Goal: Task Accomplishment & Management: Manage account settings

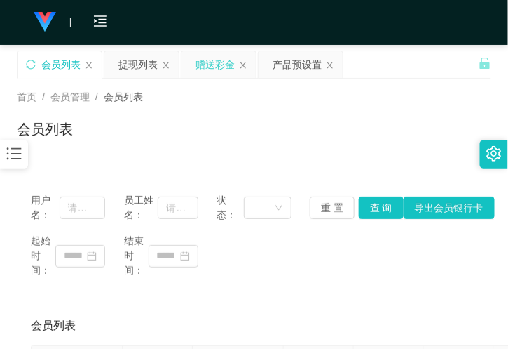
click at [203, 60] on div "赠送彩金" at bounding box center [215, 64] width 39 height 27
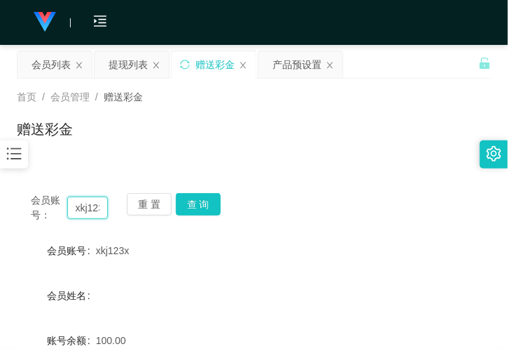
click at [91, 205] on input "xkj123x" at bounding box center [87, 207] width 41 height 22
drag, startPoint x: 91, startPoint y: 205, endPoint x: 146, endPoint y: 205, distance: 54.7
click at [90, 206] on input "xkj123x" at bounding box center [87, 207] width 41 height 22
paste input "81203837"
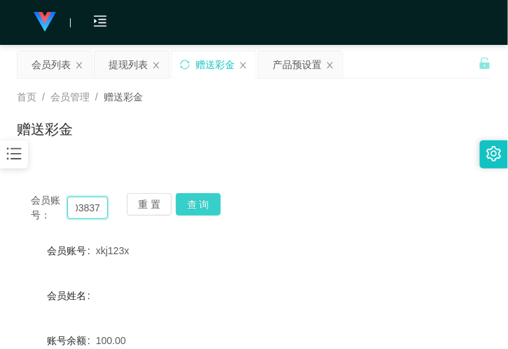
type input "81203837"
click at [188, 195] on button "查 询" at bounding box center [198, 204] width 45 height 22
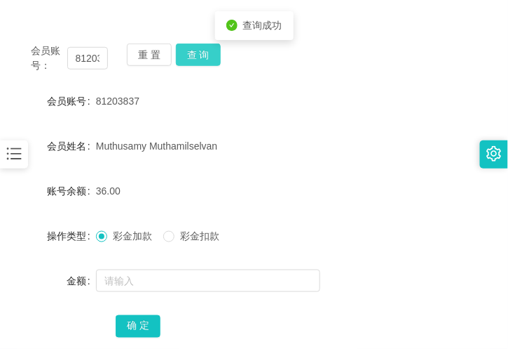
scroll to position [156, 0]
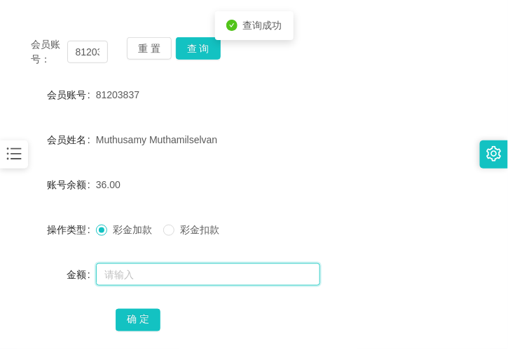
click at [137, 265] on input "text" at bounding box center [208, 274] width 224 height 22
type input "80"
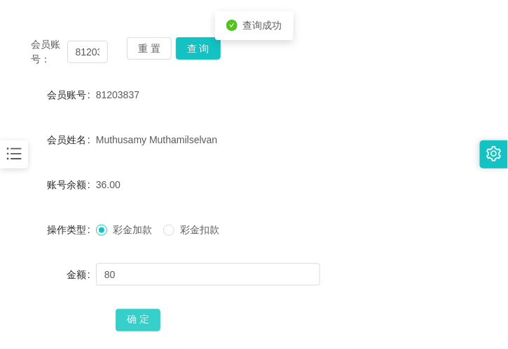
click at [144, 320] on button "确 定" at bounding box center [138, 320] width 45 height 22
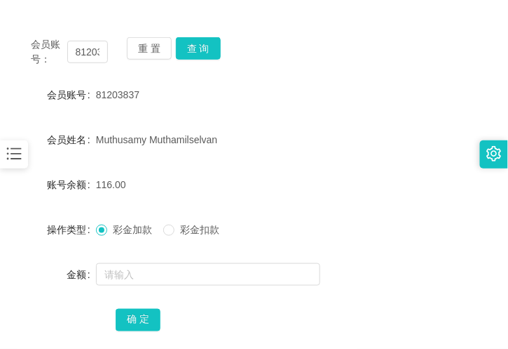
click at [151, 109] on form "会员账号 81203837 会员姓名 [PERSON_NAME] 账号余额 116.00 操作类型 彩金加款 彩金扣款 金额 确 定" at bounding box center [254, 207] width 475 height 252
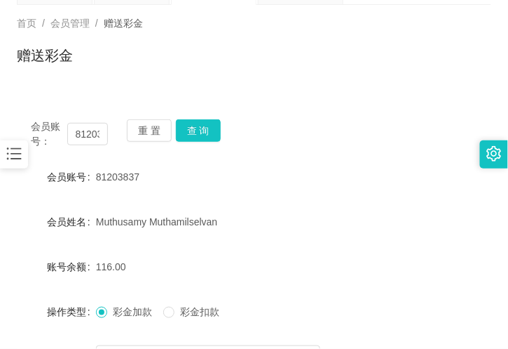
scroll to position [0, 0]
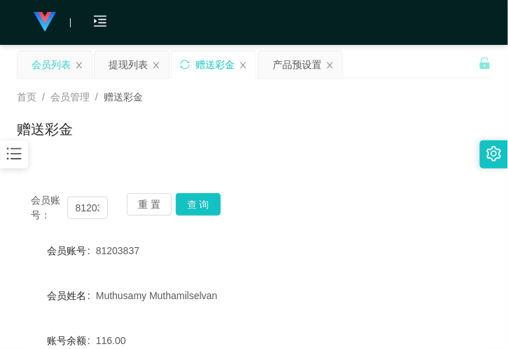
click at [51, 63] on div "会员列表" at bounding box center [51, 64] width 39 height 27
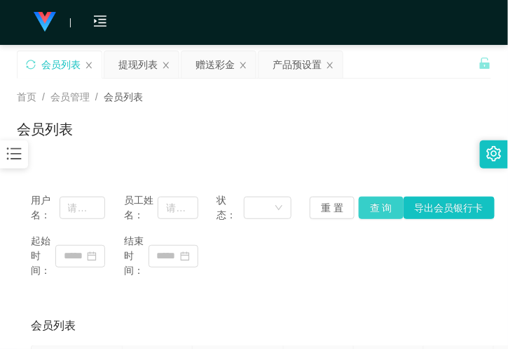
click at [375, 203] on button "查 询" at bounding box center [381, 207] width 45 height 22
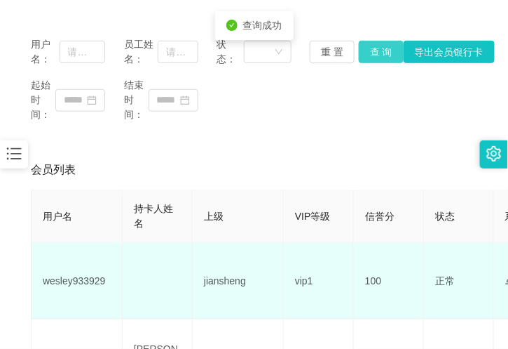
scroll to position [234, 0]
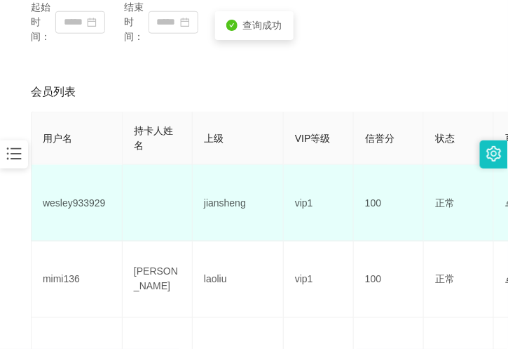
click at [70, 198] on td "wesley933929" at bounding box center [77, 203] width 91 height 76
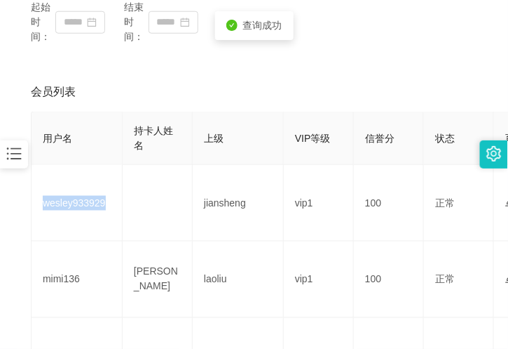
copy td "wesley933929"
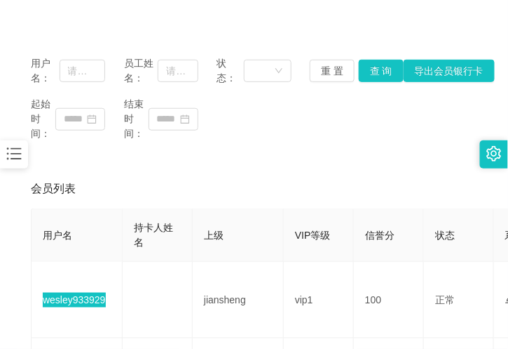
scroll to position [0, 0]
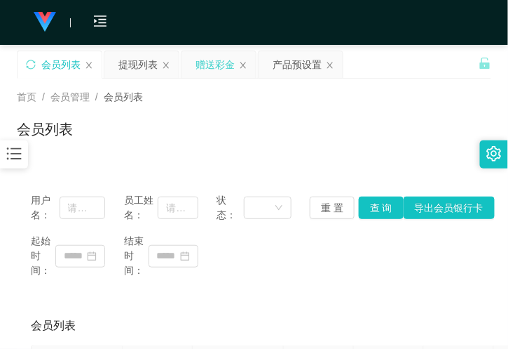
drag, startPoint x: 208, startPoint y: 60, endPoint x: 206, endPoint y: 67, distance: 8.0
click at [208, 60] on div "赠送彩金" at bounding box center [215, 64] width 39 height 27
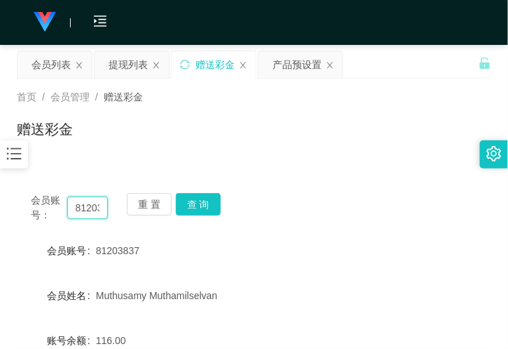
click at [83, 218] on input "81203837" at bounding box center [87, 207] width 41 height 22
paste input "wesley933929"
click at [215, 203] on button "查 询" at bounding box center [198, 204] width 45 height 22
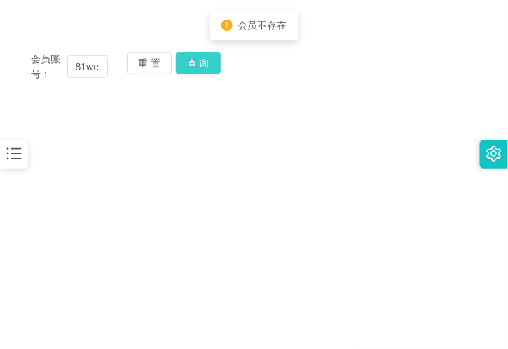
scroll to position [156, 0]
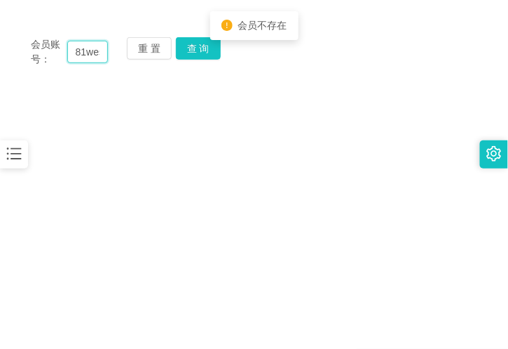
click at [81, 42] on input "81wesley933929203837" at bounding box center [87, 52] width 41 height 22
paste input "wesley933929"
type input "wesley933929"
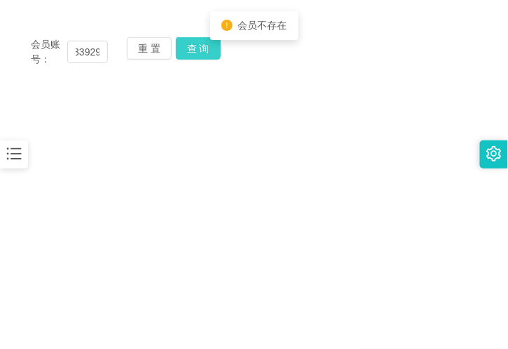
click at [187, 46] on button "查 询" at bounding box center [198, 48] width 45 height 22
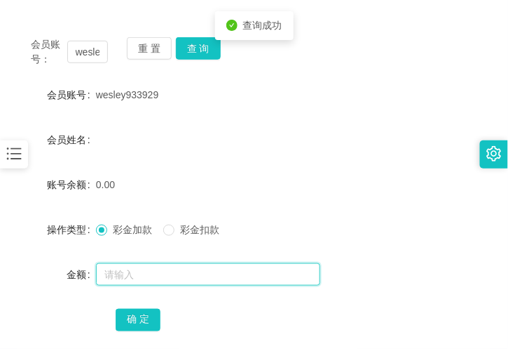
click at [123, 274] on input "text" at bounding box center [208, 274] width 224 height 22
type input "100"
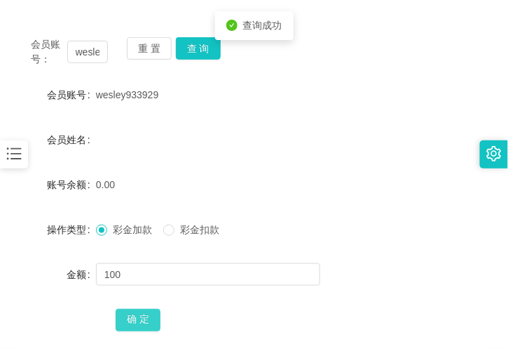
click at [136, 314] on button "确 定" at bounding box center [138, 320] width 45 height 22
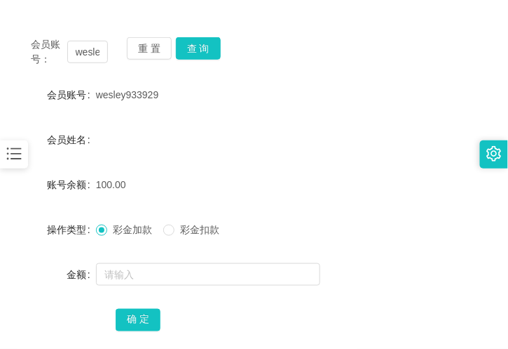
click at [302, 195] on div "100.00" at bounding box center [234, 184] width 277 height 28
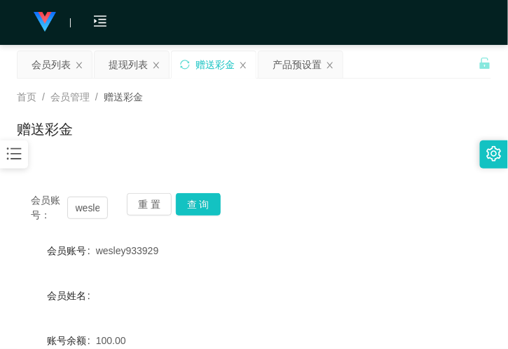
drag, startPoint x: 9, startPoint y: 1, endPoint x: 284, endPoint y: 144, distance: 309.9
click at [290, 146] on div "赠送彩金" at bounding box center [254, 135] width 475 height 32
click at [48, 58] on div "会员列表" at bounding box center [51, 64] width 39 height 27
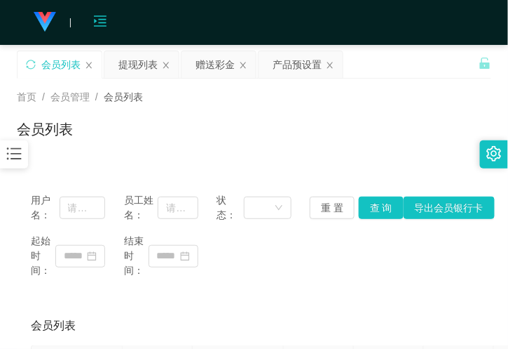
click at [96, 21] on icon "图标: menu-unfold" at bounding box center [100, 20] width 13 height 11
click at [100, 24] on icon "图标: menu-fold" at bounding box center [100, 21] width 14 height 14
click at [71, 20] on div "会员购单 在线人数 0 1 2 3 4 5 6 7 8 9 0 1 2 3 4 5 6 7 8 9 0 1 2 3 4 5 6 7 8 9 0 1 2 3 4…" at bounding box center [254, 23] width 508 height 46
click at [105, 27] on icon "图标: menu-unfold" at bounding box center [100, 21] width 14 height 14
click at [271, 63] on div "产品预设置" at bounding box center [301, 64] width 84 height 27
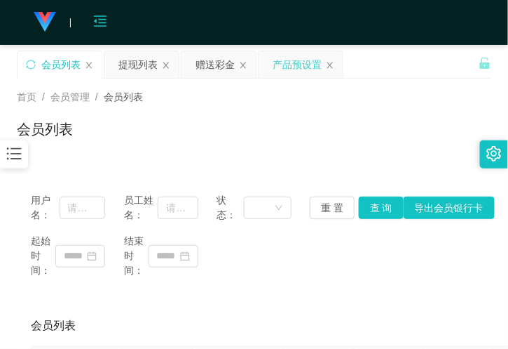
click at [281, 65] on div "产品预设置" at bounding box center [297, 64] width 49 height 27
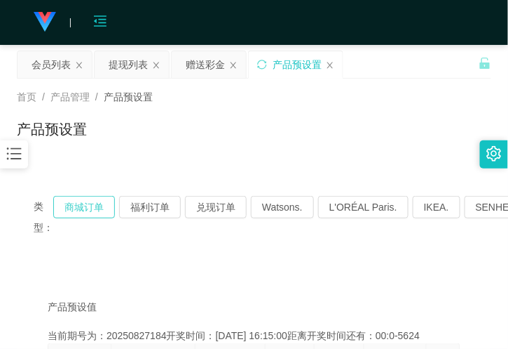
click at [84, 209] on button "商城订单" at bounding box center [84, 207] width 62 height 22
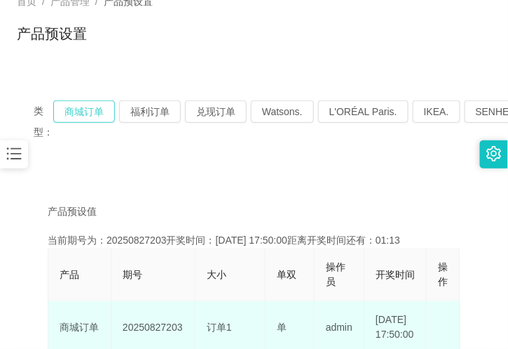
scroll to position [234, 0]
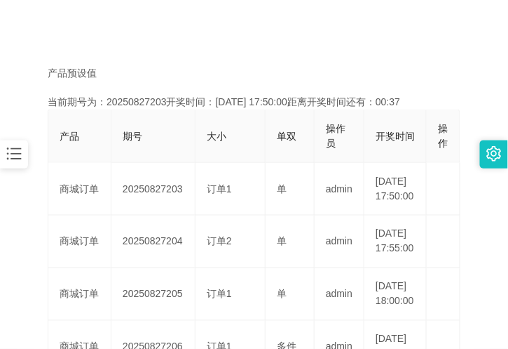
drag, startPoint x: 79, startPoint y: 24, endPoint x: 88, endPoint y: 24, distance: 8.4
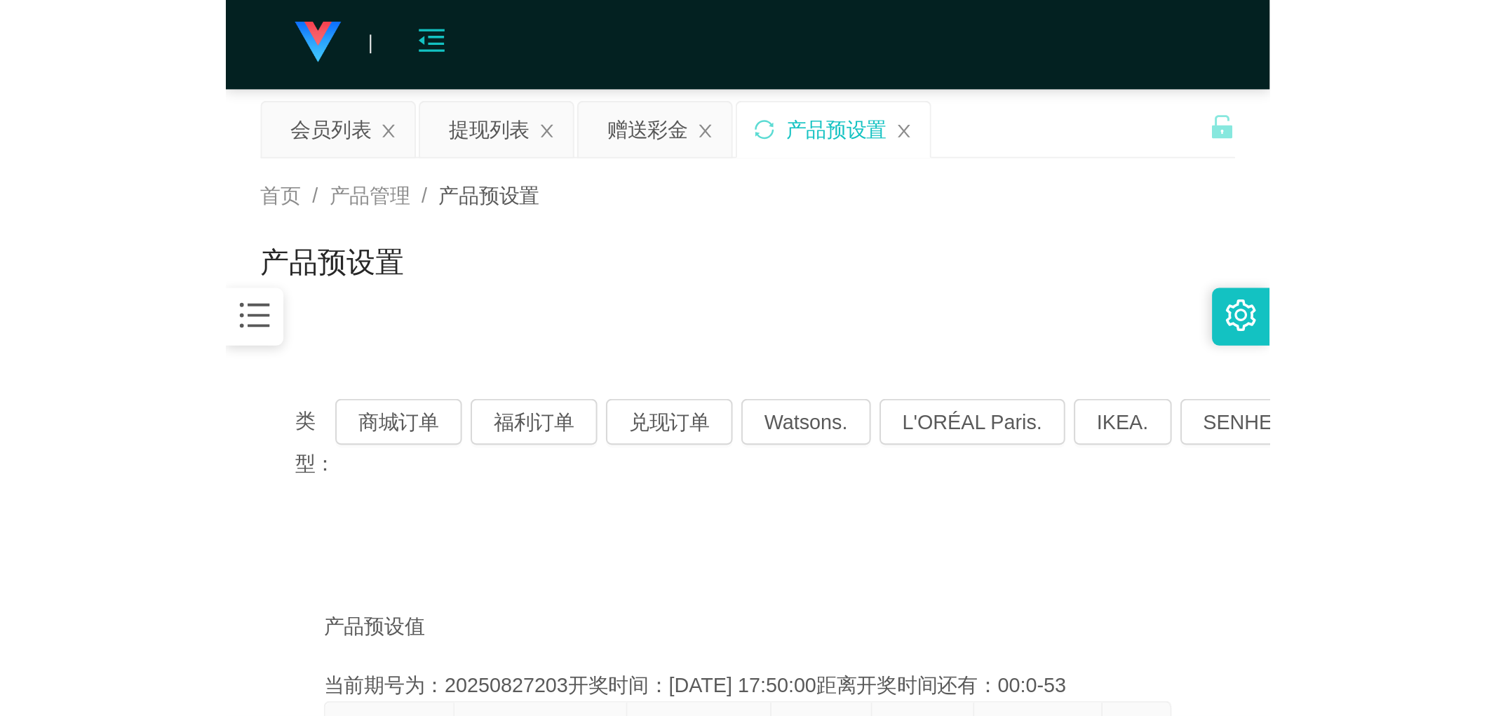
scroll to position [0, 0]
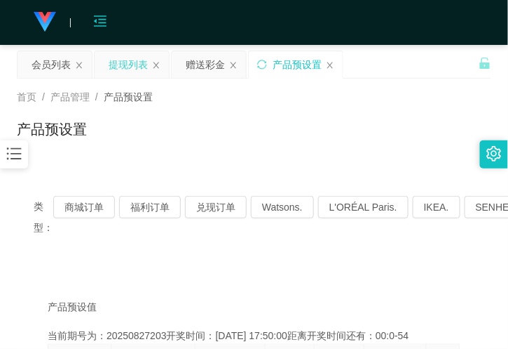
click at [129, 63] on div "提现列表" at bounding box center [128, 64] width 39 height 27
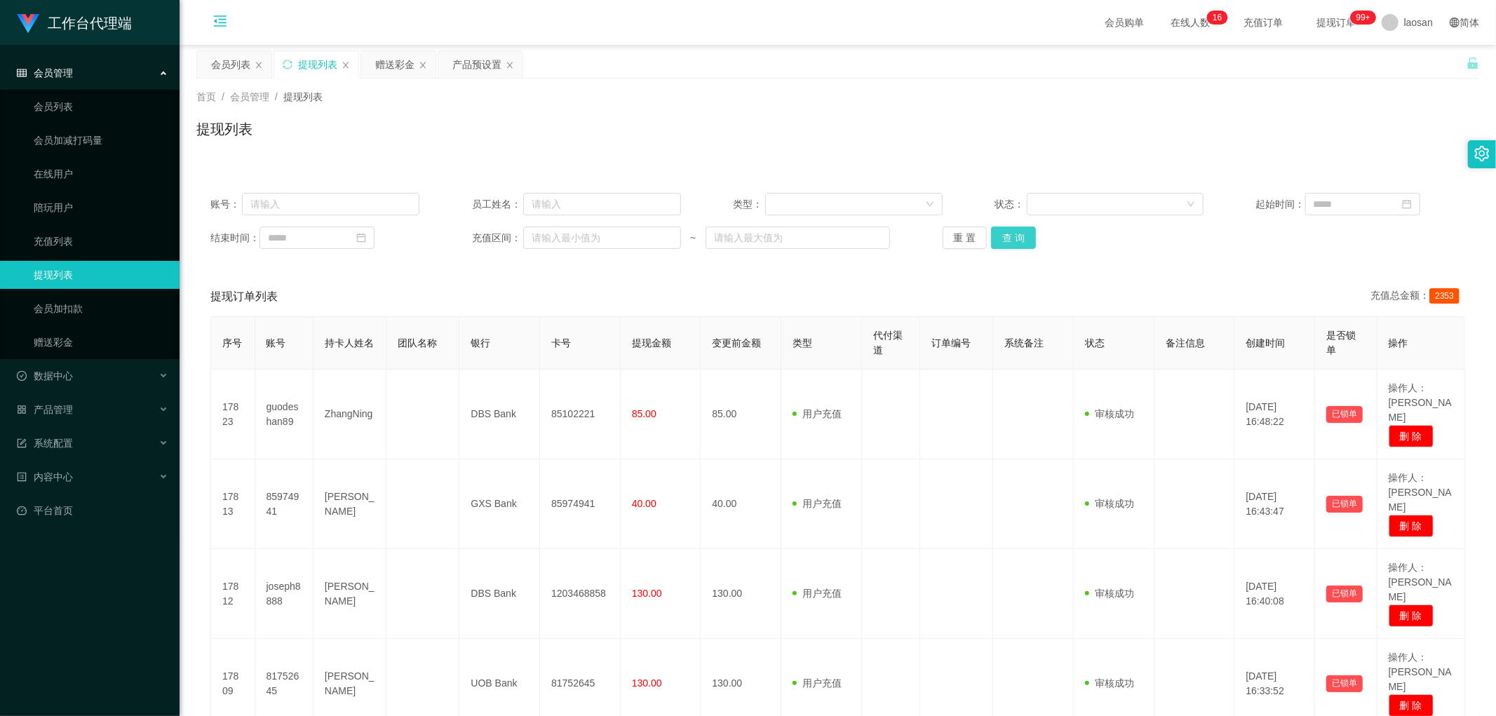
click at [508, 236] on button "查 询" at bounding box center [1013, 238] width 45 height 22
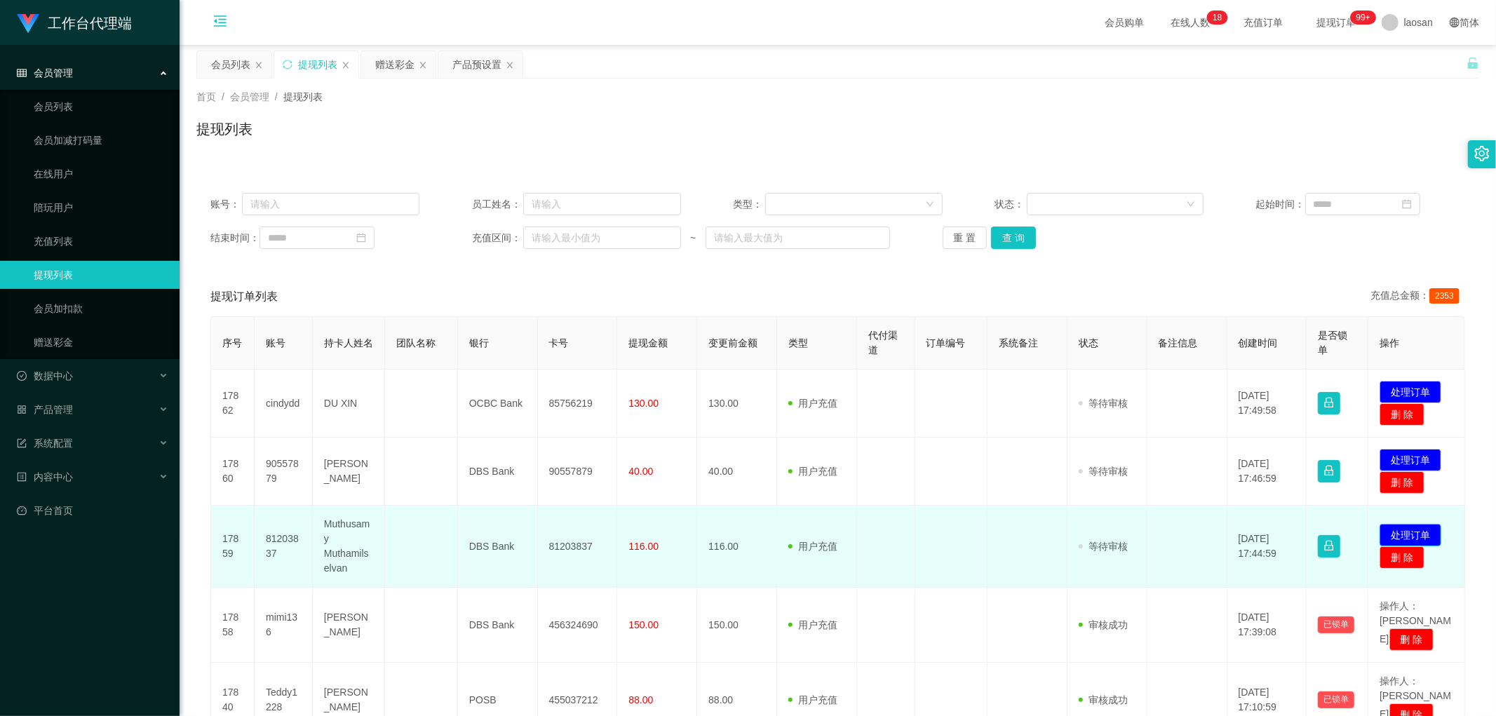
click at [508, 348] on button "处理订单" at bounding box center [1411, 535] width 62 height 22
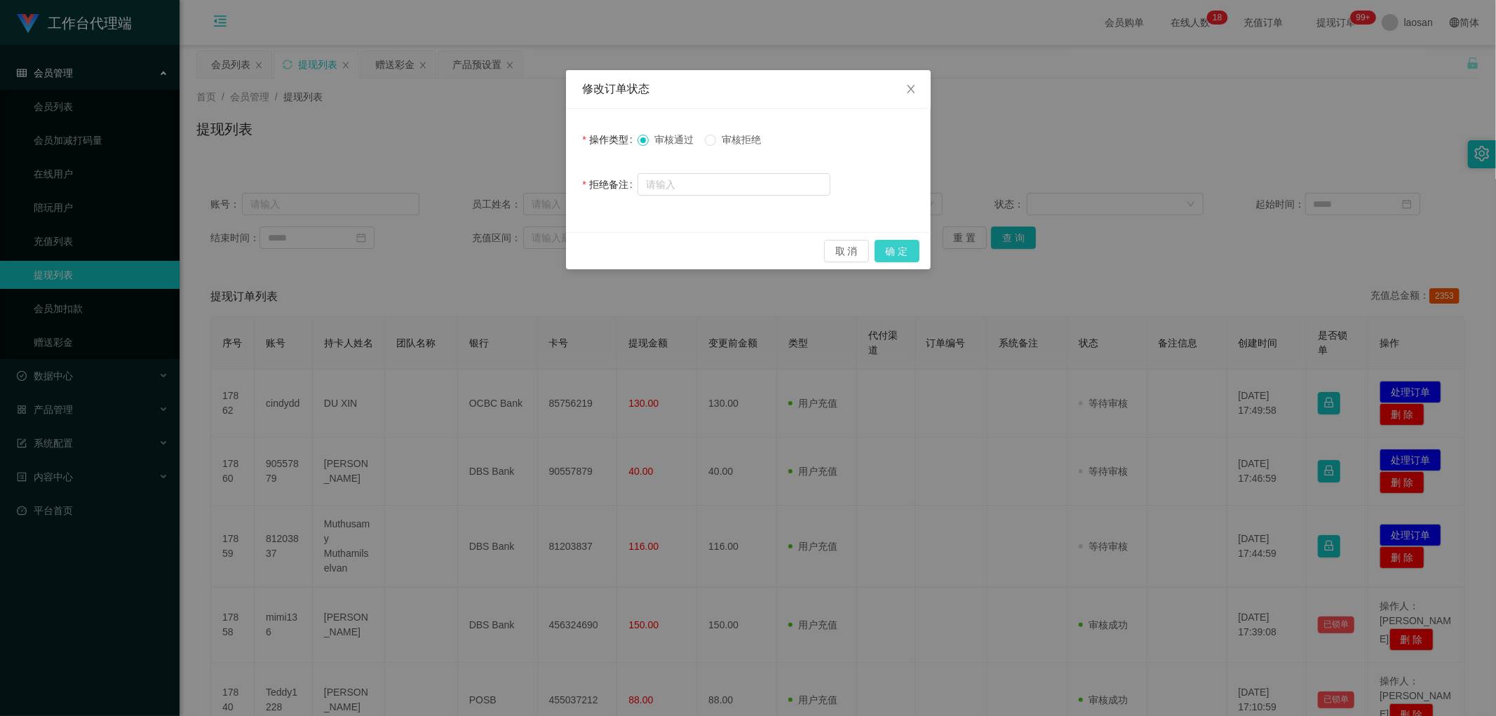
click at [508, 250] on button "确 定" at bounding box center [897, 251] width 45 height 22
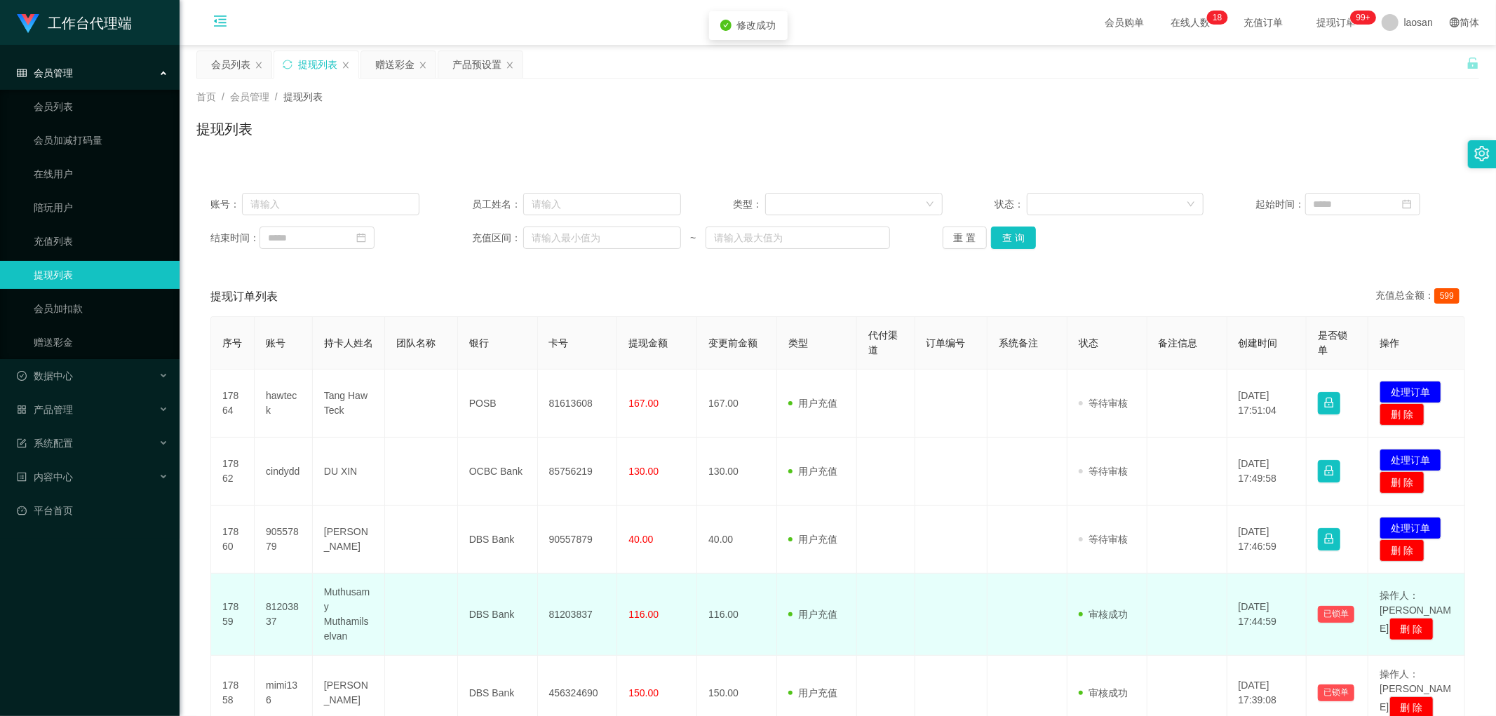
drag, startPoint x: 576, startPoint y: 601, endPoint x: 569, endPoint y: 616, distance: 16.0
click at [508, 348] on td "81203837" at bounding box center [578, 615] width 80 height 82
copy td "81203837"
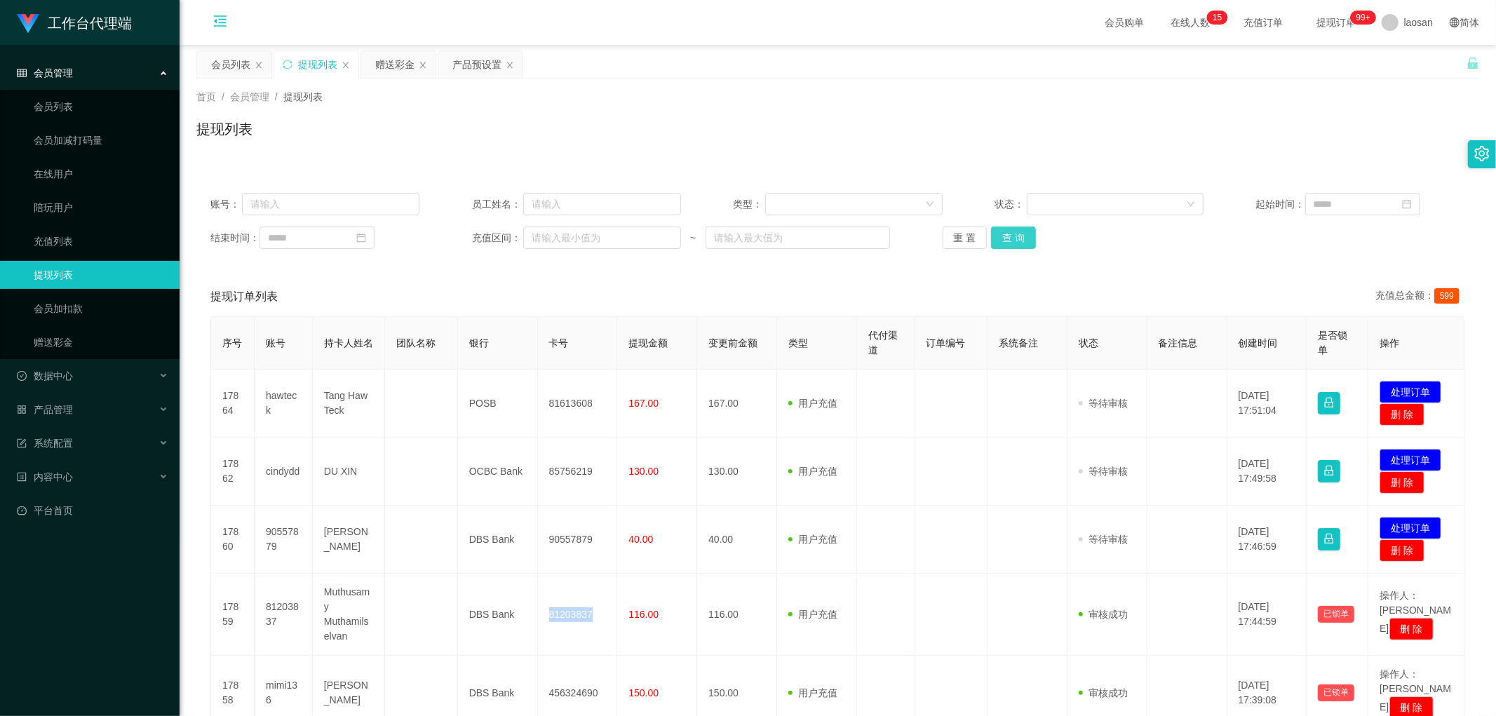
click at [508, 244] on button "查 询" at bounding box center [1013, 238] width 45 height 22
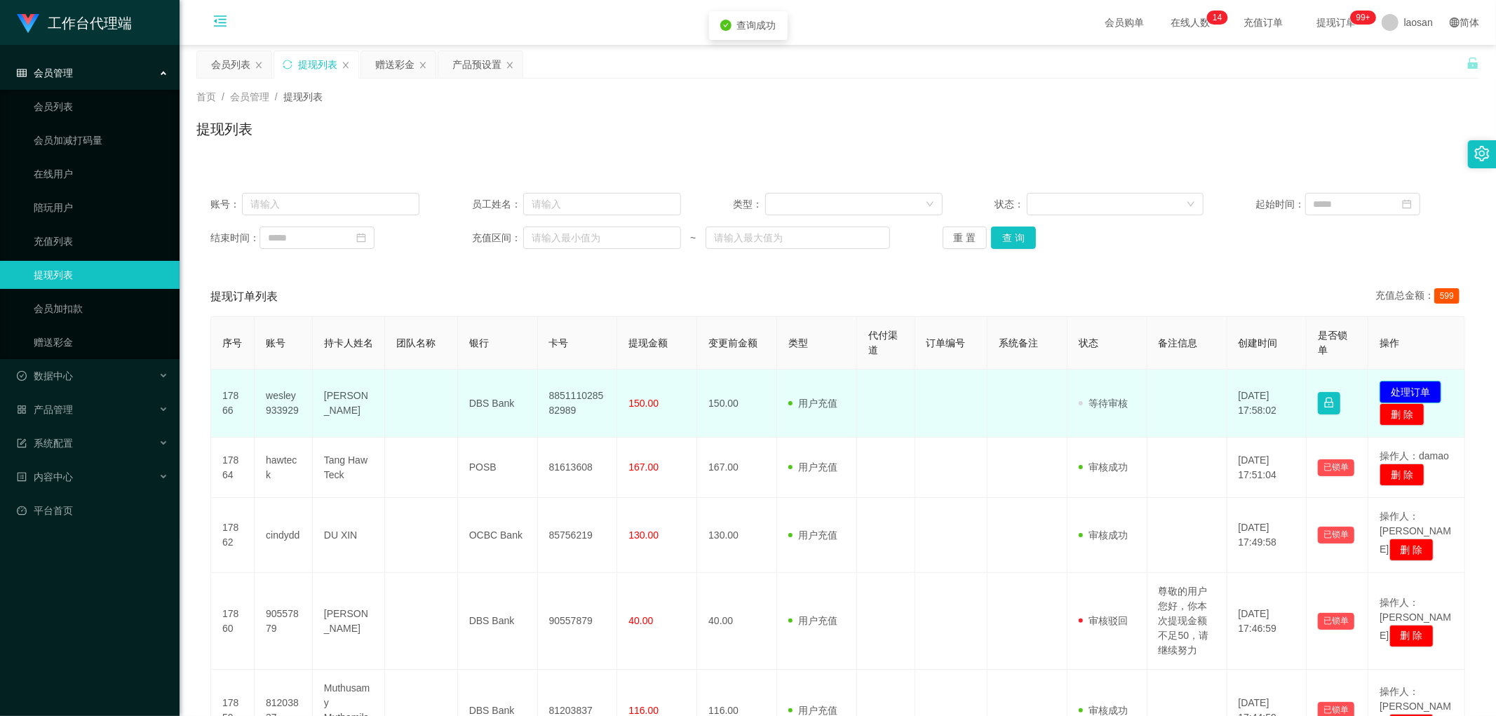
click at [508, 348] on button "处理订单" at bounding box center [1411, 392] width 62 height 22
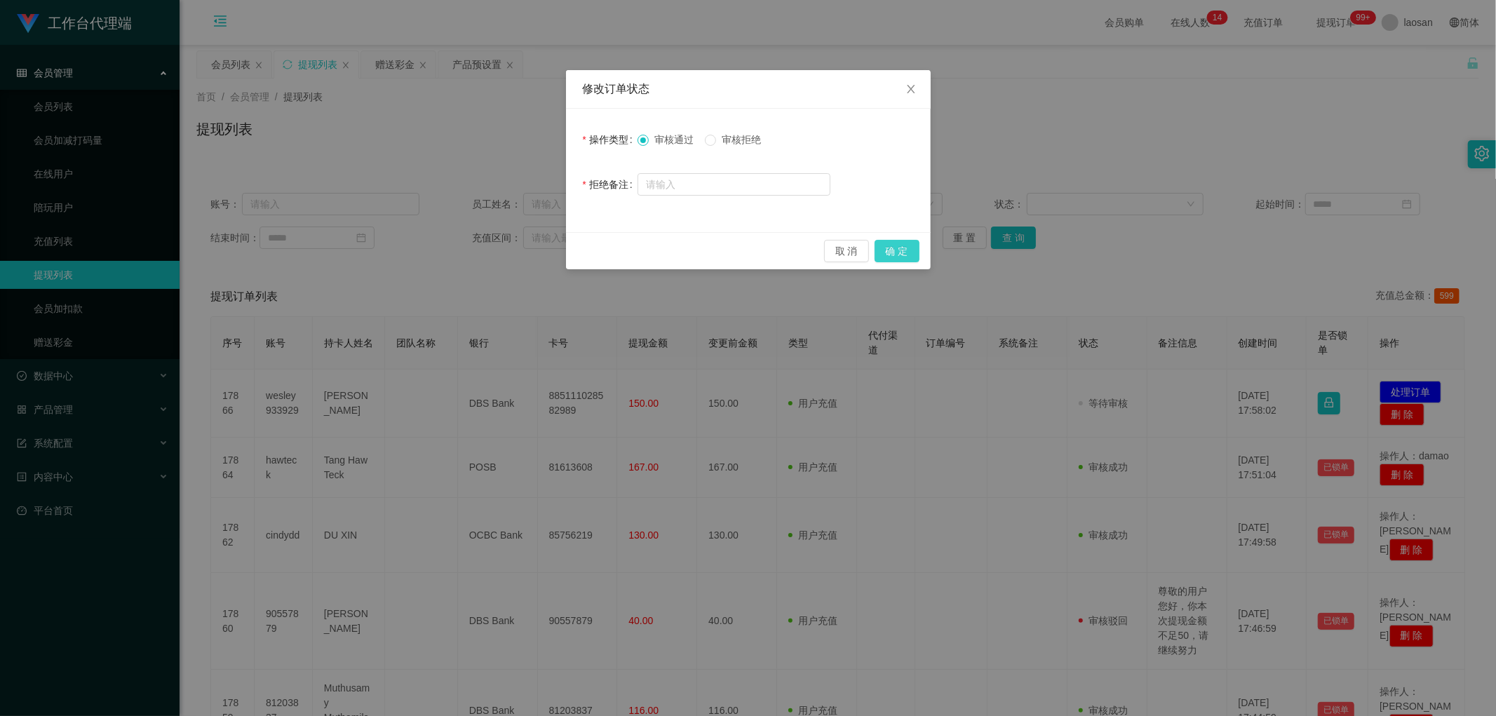
click at [508, 250] on button "确 定" at bounding box center [897, 251] width 45 height 22
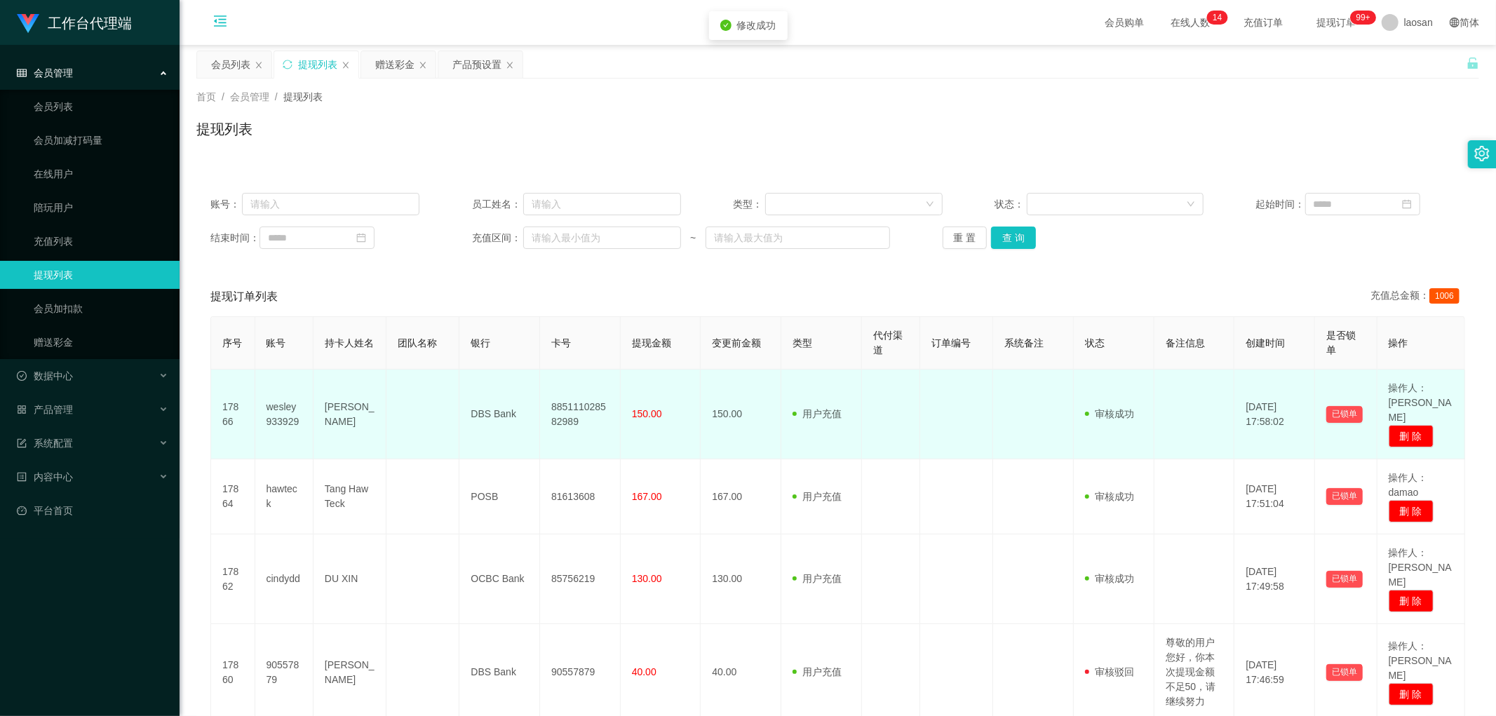
click at [508, 348] on td "885111028582989" at bounding box center [580, 415] width 81 height 90
copy td "885111028582989"
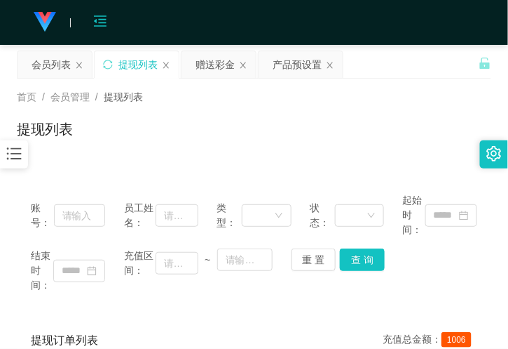
drag, startPoint x: 116, startPoint y: 171, endPoint x: 174, endPoint y: 138, distance: 66.3
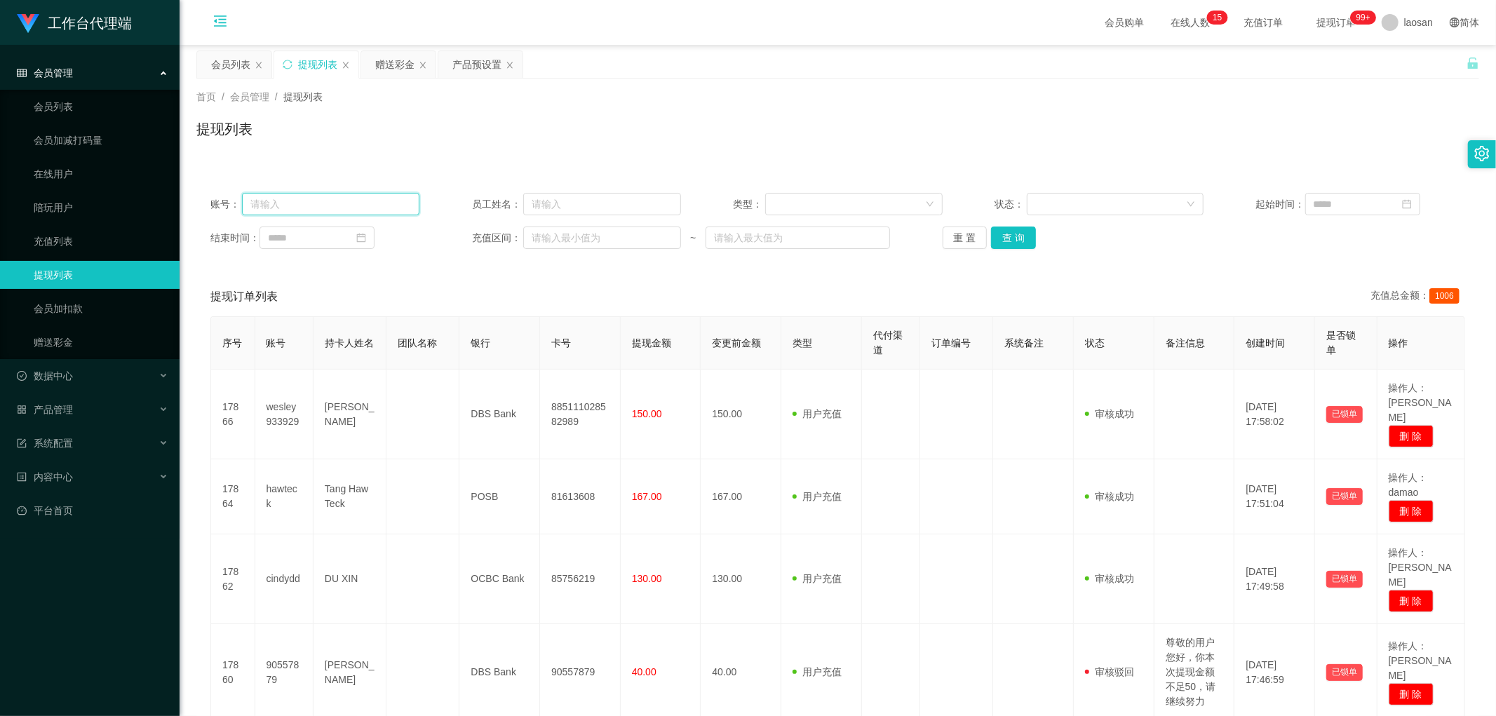
paste input "81203837"
type input "81203837"
click at [508, 237] on button "查 询" at bounding box center [1013, 238] width 45 height 22
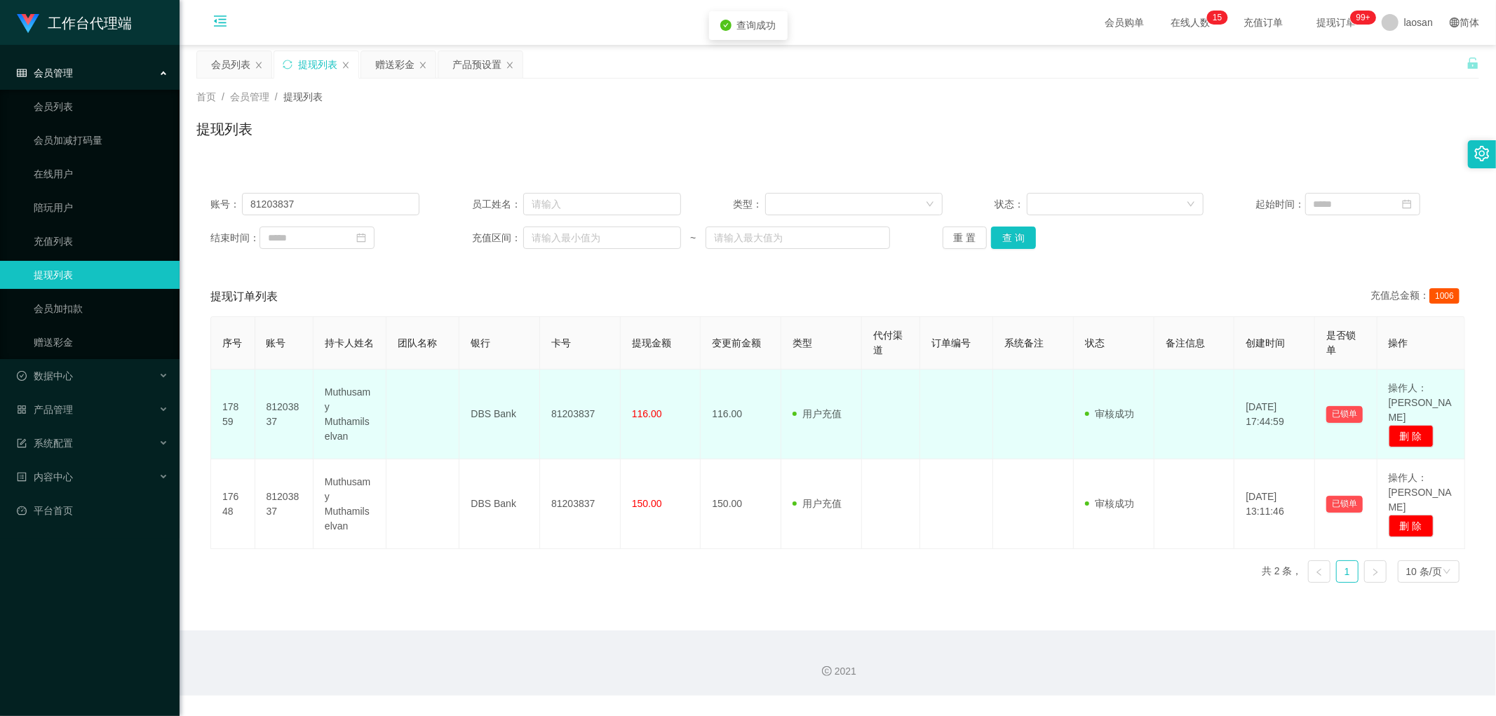
click at [508, 348] on td "81203837" at bounding box center [580, 415] width 81 height 90
copy td "81203837"
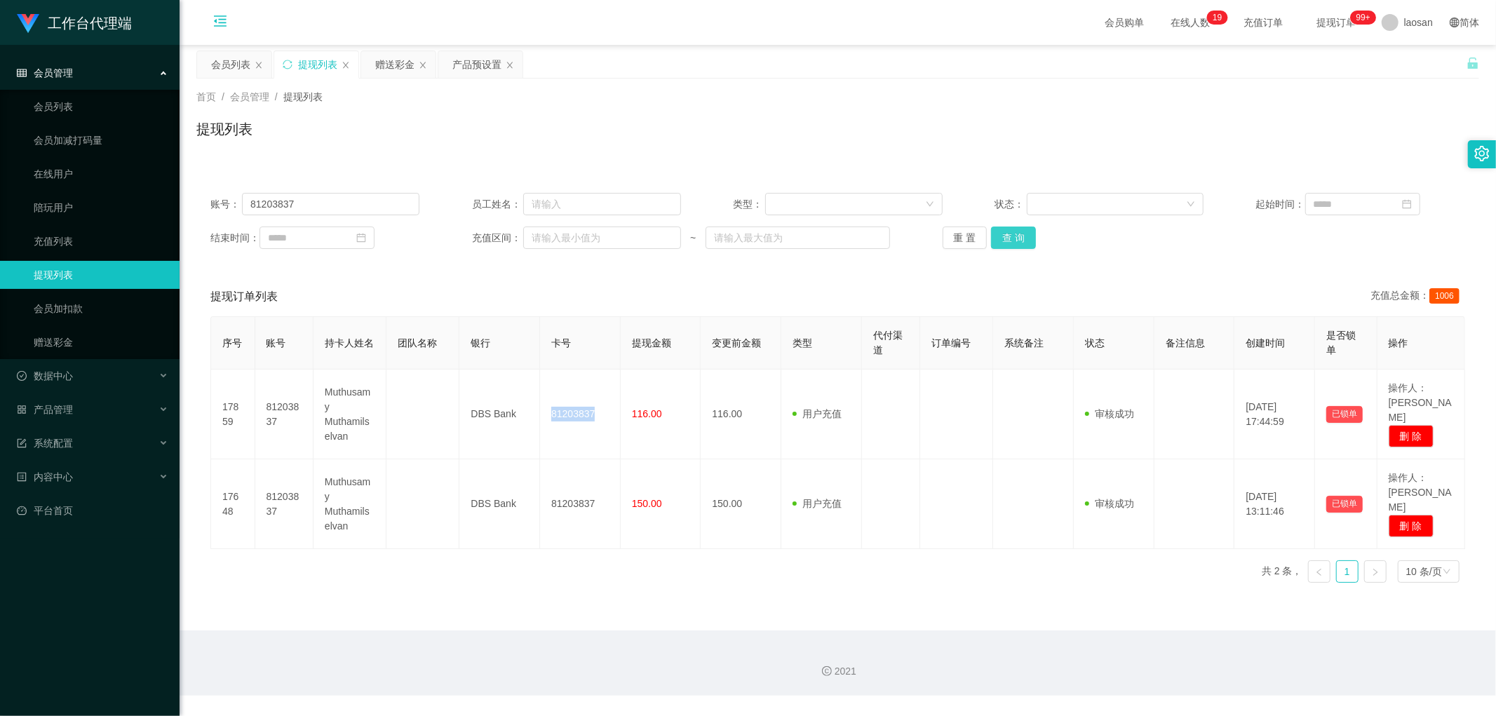
click at [508, 240] on button "查 询" at bounding box center [1013, 238] width 45 height 22
click at [324, 191] on div "账号： 81203837 员工姓名： 类型： 状态： 起始时间： 结束时间： 充值区间： ~ 重 置 查 询" at bounding box center [837, 221] width 1283 height 84
drag, startPoint x: 324, startPoint y: 191, endPoint x: 325, endPoint y: 202, distance: 10.6
click at [324, 193] on div "账号： 81203837 员工姓名： 类型： 状态： 起始时间： 结束时间： 充值区间： ~ 重 置 查 询" at bounding box center [837, 221] width 1283 height 84
click at [325, 202] on input "81203837" at bounding box center [330, 204] width 177 height 22
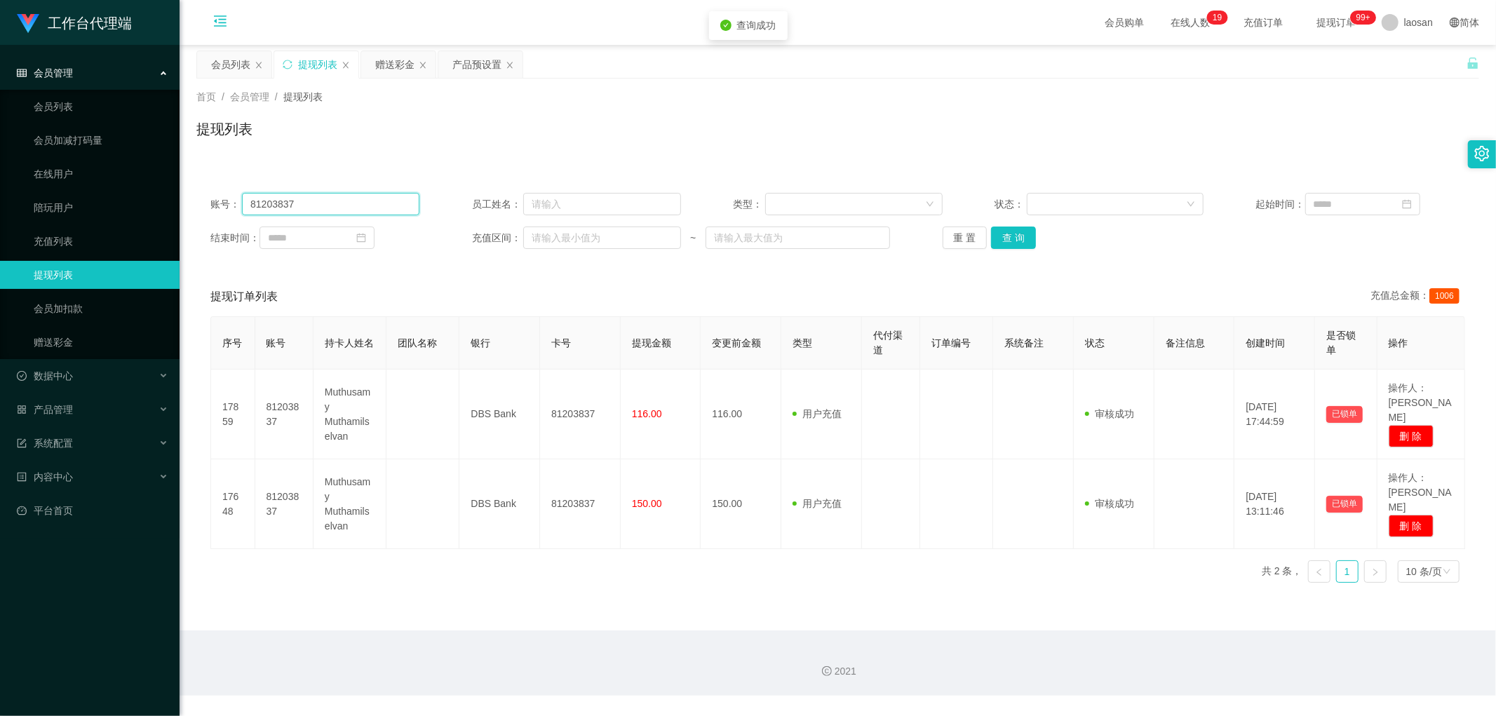
click at [325, 202] on input "81203837" at bounding box center [330, 204] width 177 height 22
click at [508, 227] on div "重 置 查 询" at bounding box center [1047, 238] width 209 height 22
click at [508, 238] on button "查 询" at bounding box center [1013, 238] width 45 height 22
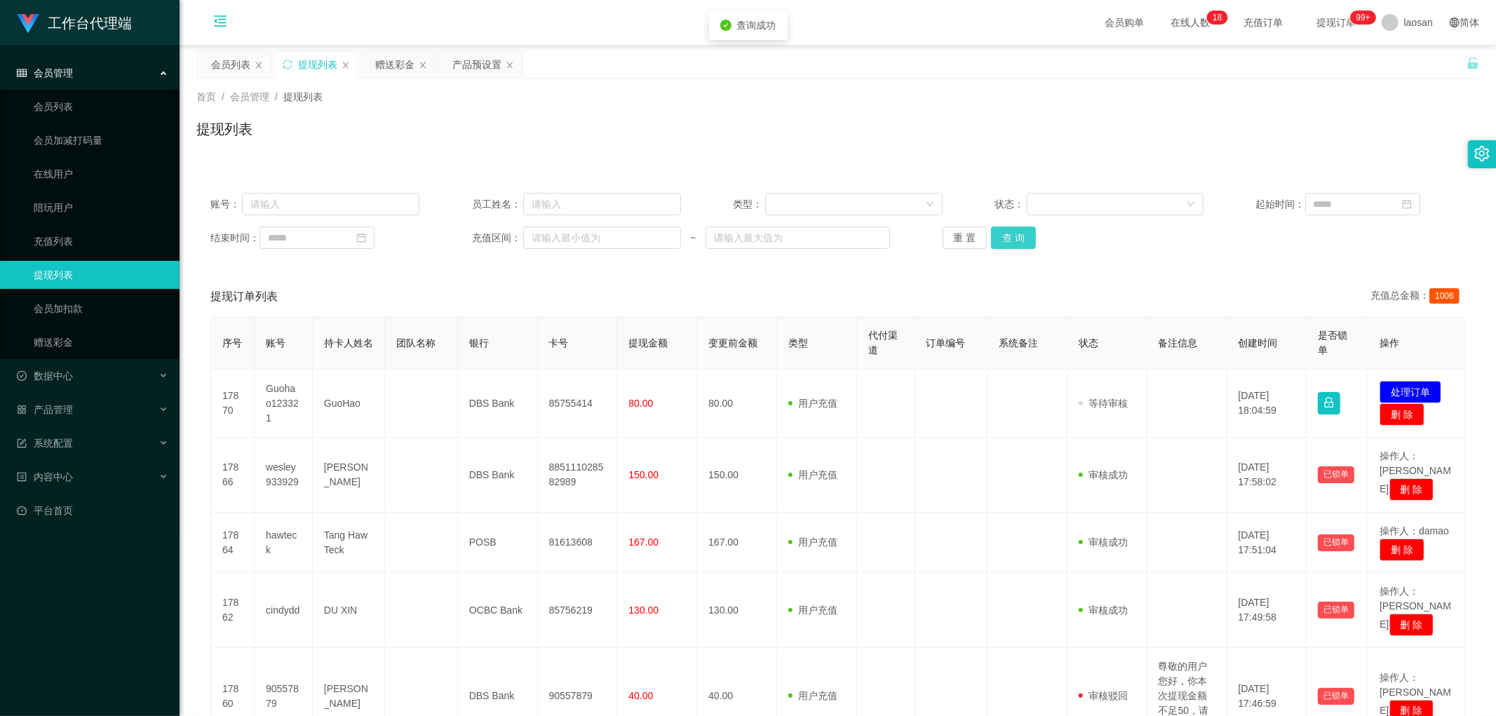
click at [508, 238] on button "查 询" at bounding box center [1013, 238] width 45 height 22
click at [508, 238] on div "重 置 查 询" at bounding box center [1047, 238] width 209 height 22
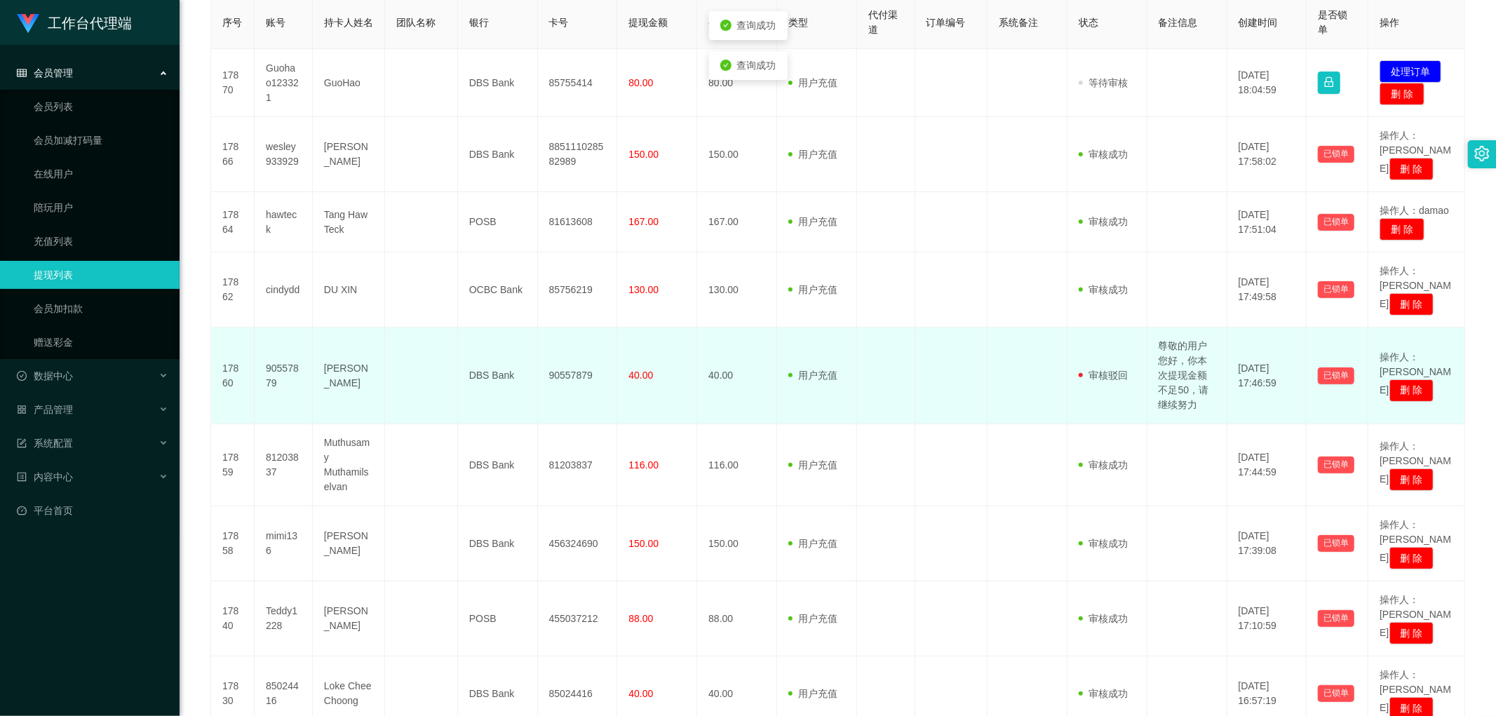
scroll to position [433, 0]
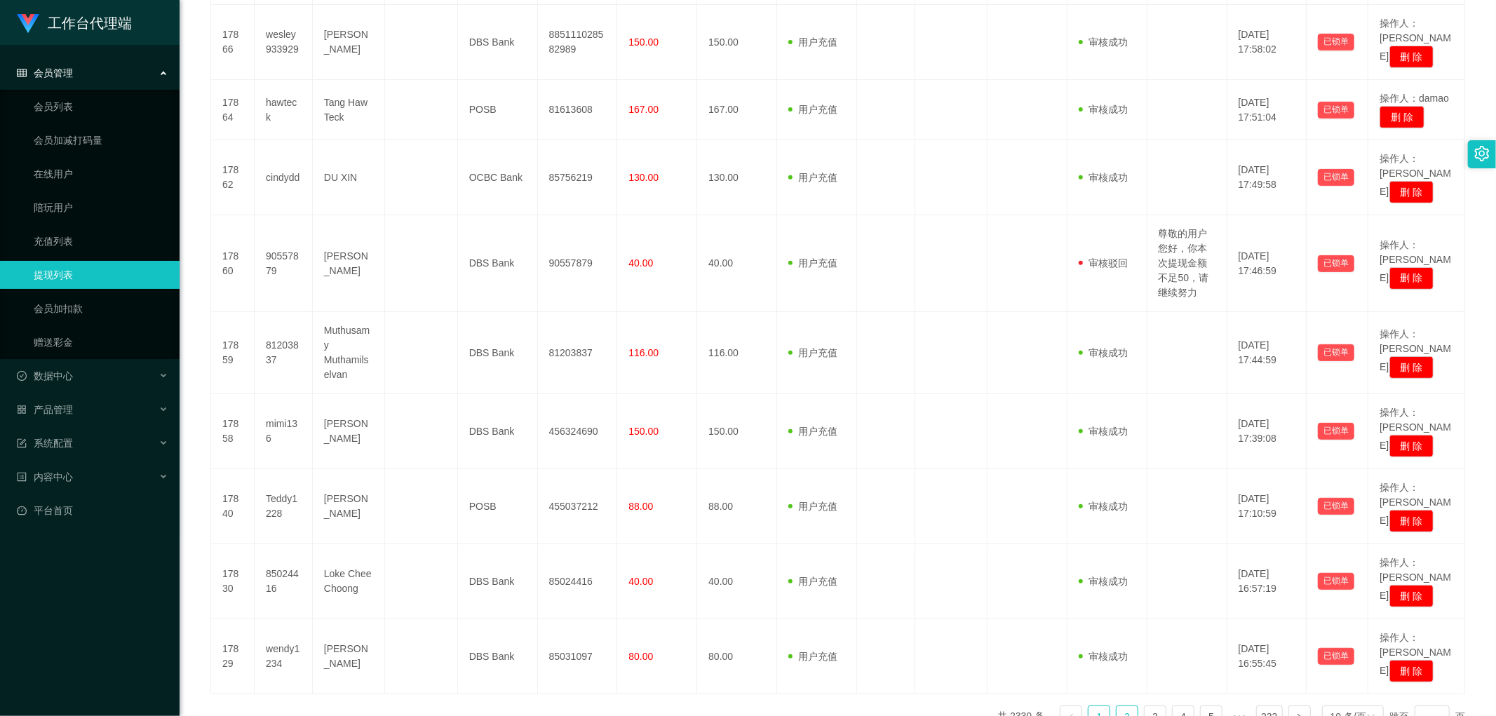
click at [508, 348] on link "2" at bounding box center [1127, 716] width 21 height 21
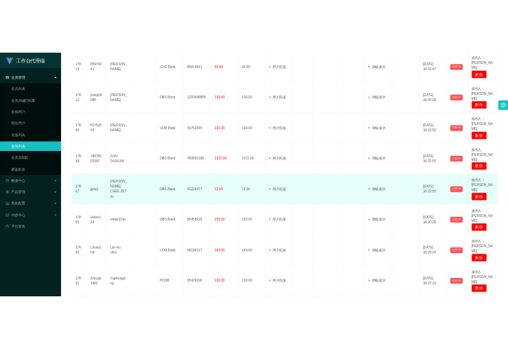
scroll to position [514, 0]
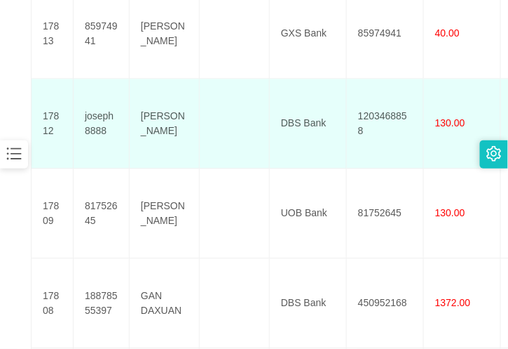
drag, startPoint x: 152, startPoint y: 118, endPoint x: 184, endPoint y: 109, distance: 32.9
click at [152, 118] on td "[PERSON_NAME]" at bounding box center [165, 124] width 70 height 90
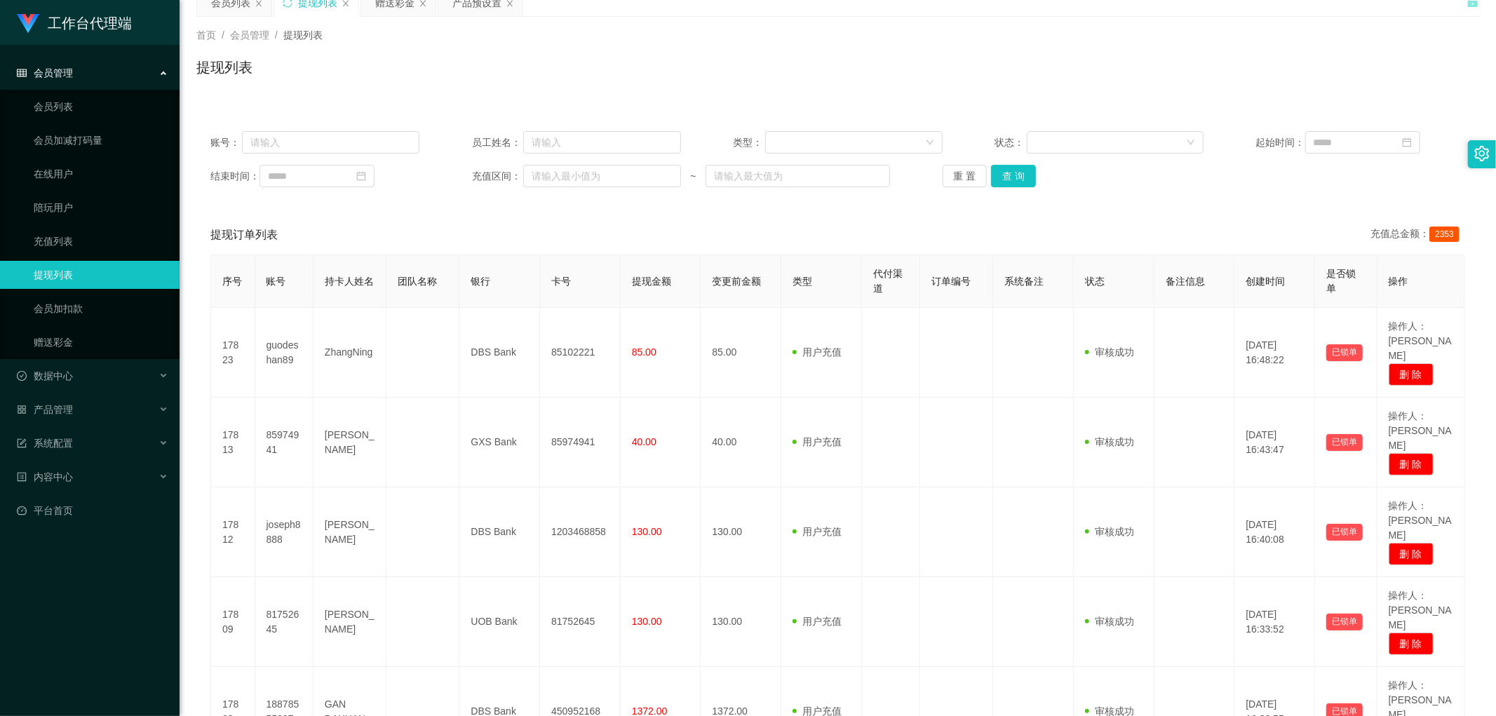
scroll to position [0, 0]
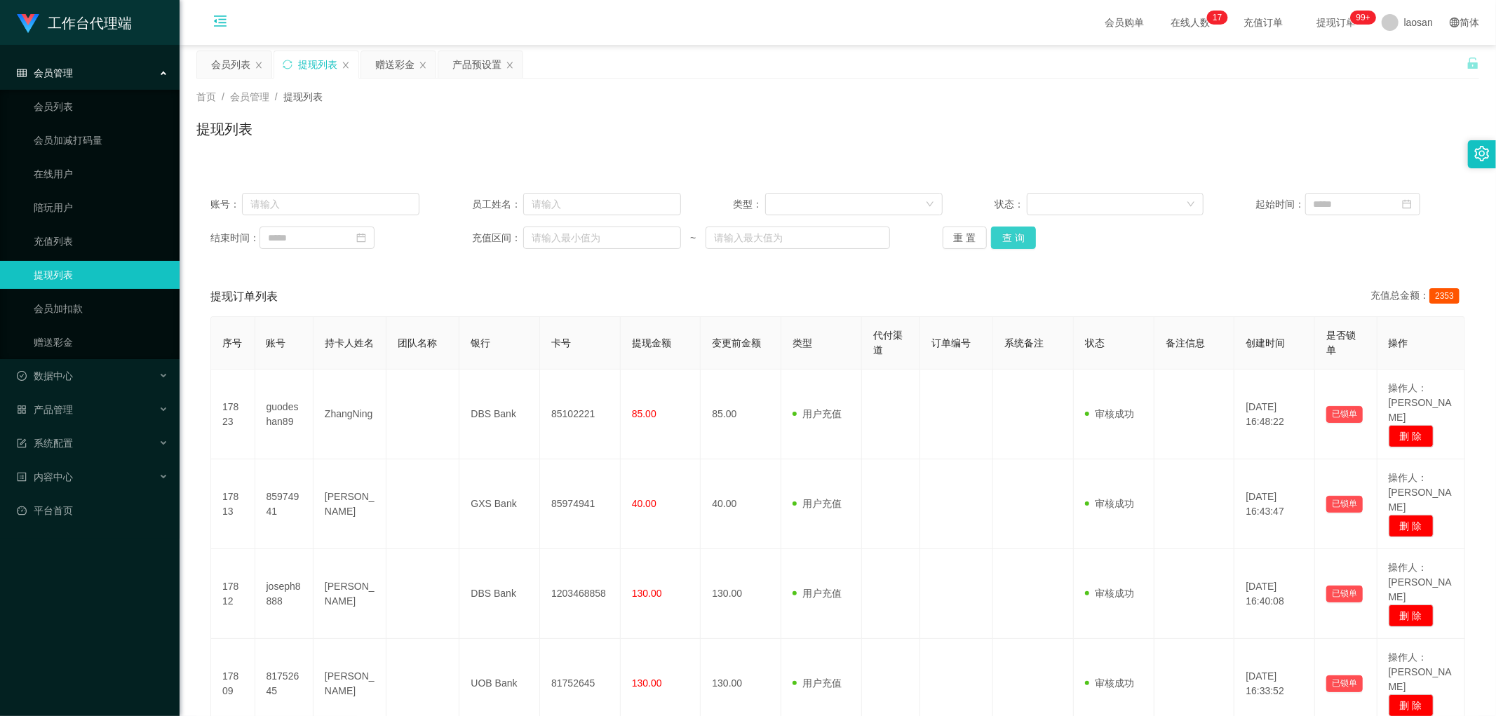
click at [508, 241] on button "查 询" at bounding box center [1013, 238] width 45 height 22
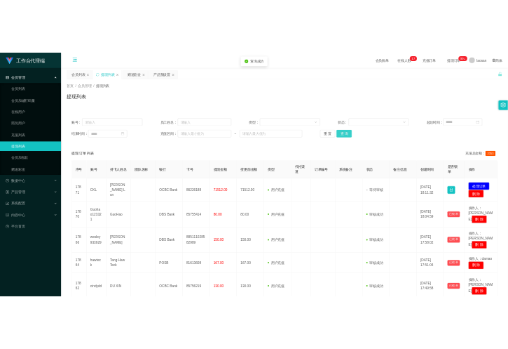
scroll to position [78, 0]
